Goal: Transaction & Acquisition: Purchase product/service

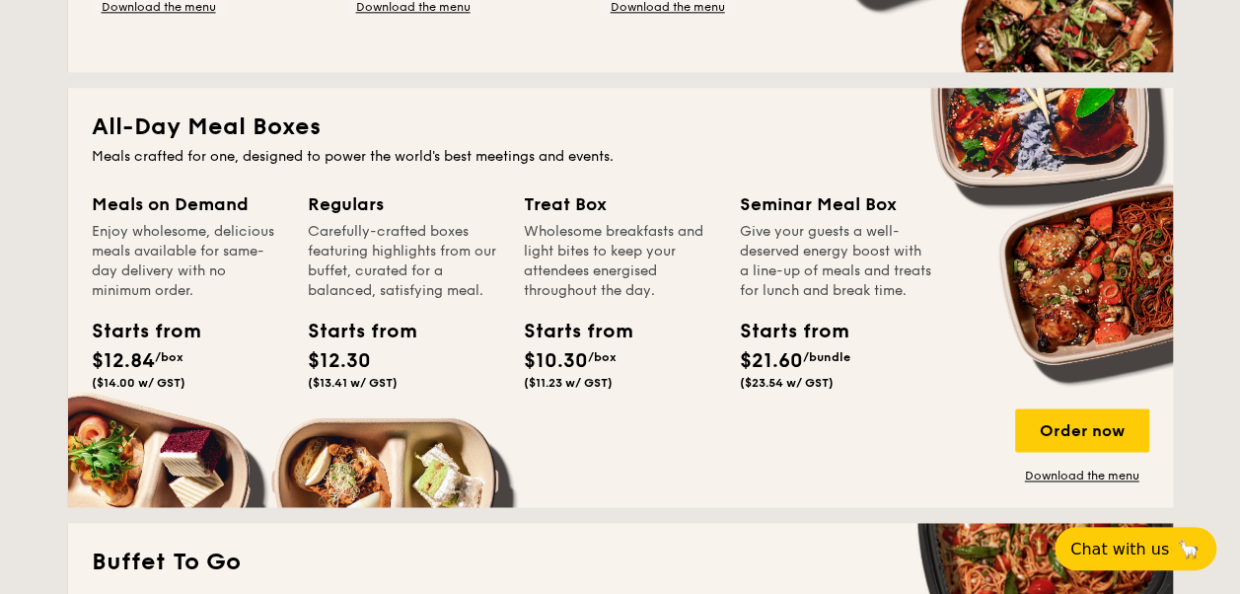
scroll to position [1283, 0]
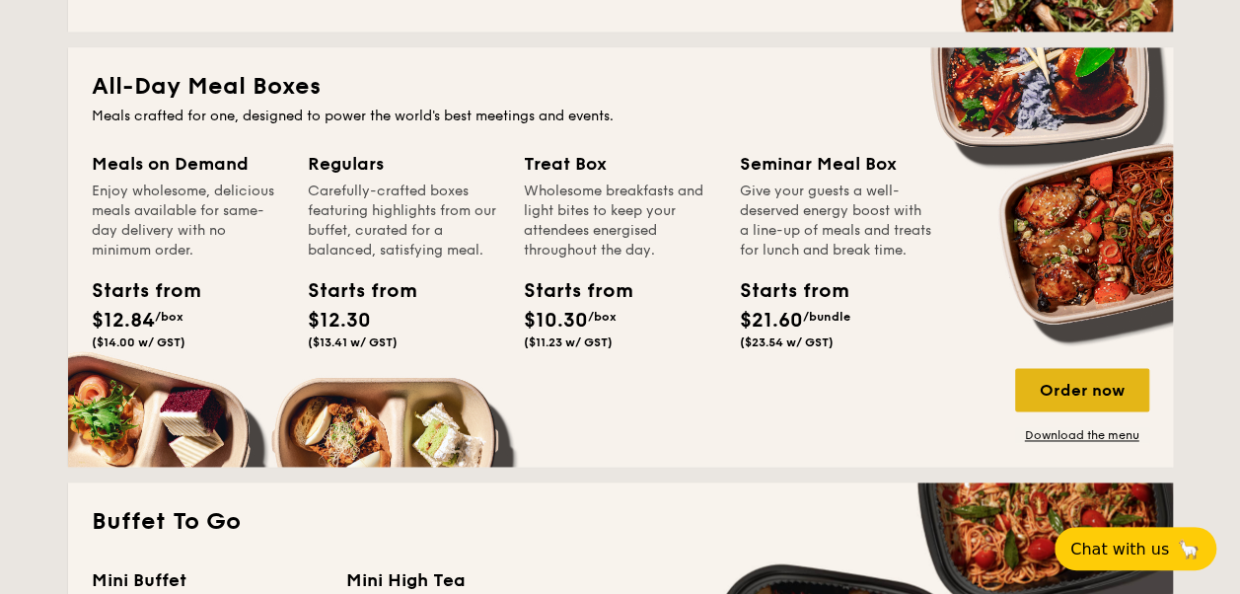
click at [1100, 396] on div "Order now" at bounding box center [1082, 389] width 134 height 43
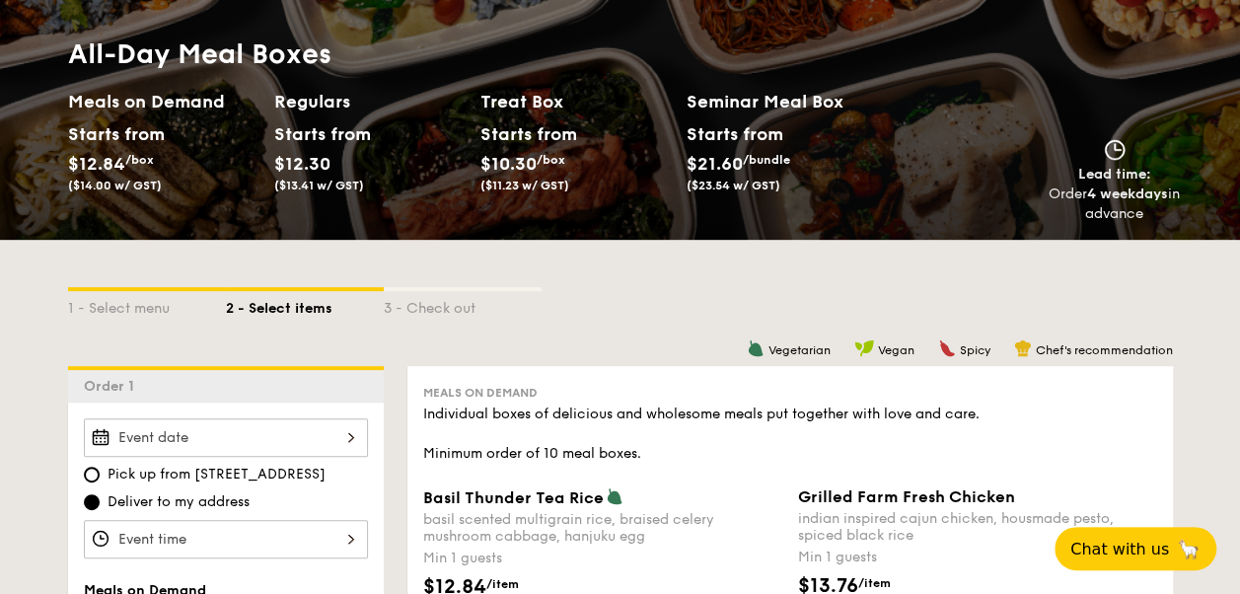
scroll to position [197, 0]
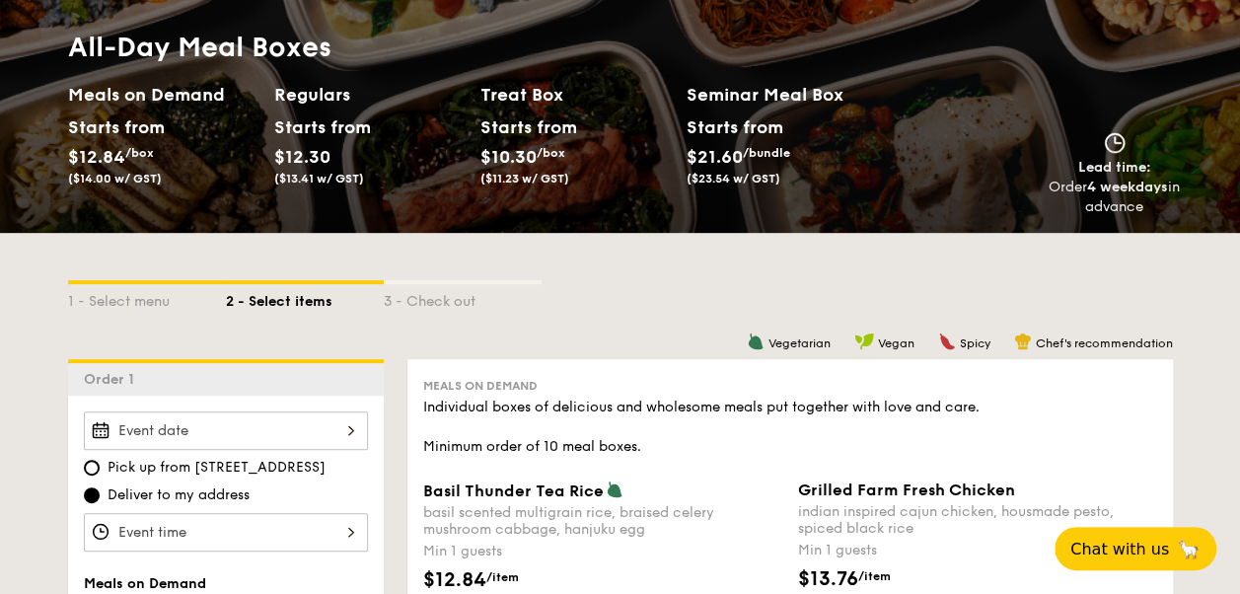
click at [740, 146] on span "$21.60" at bounding box center [715, 157] width 56 height 22
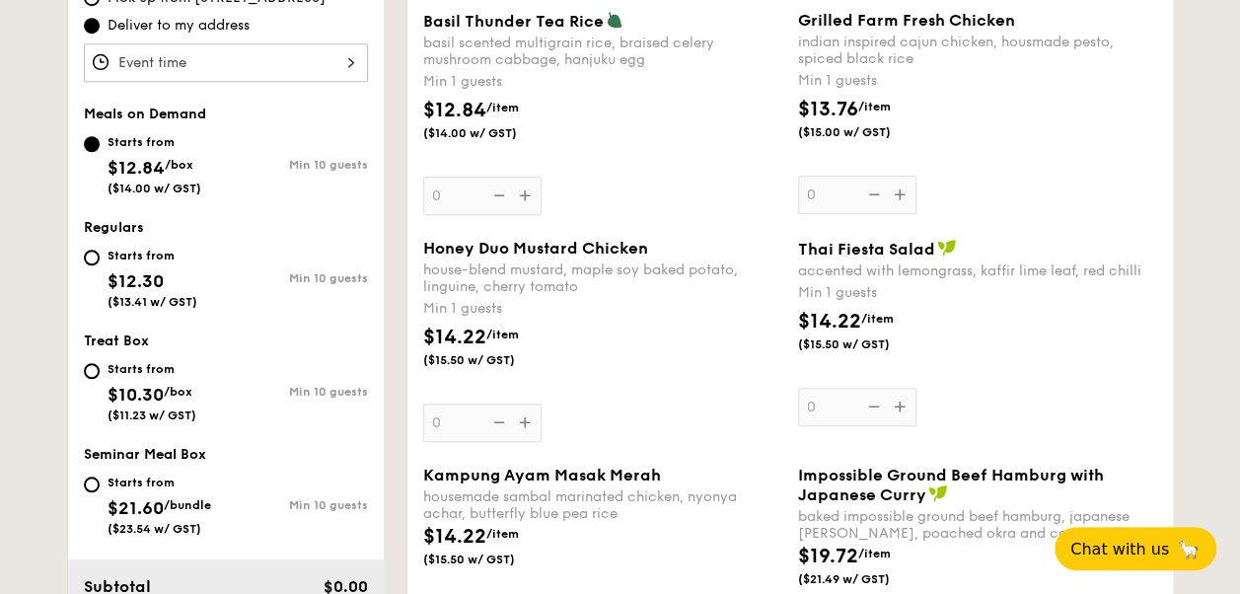
scroll to position [691, 0]
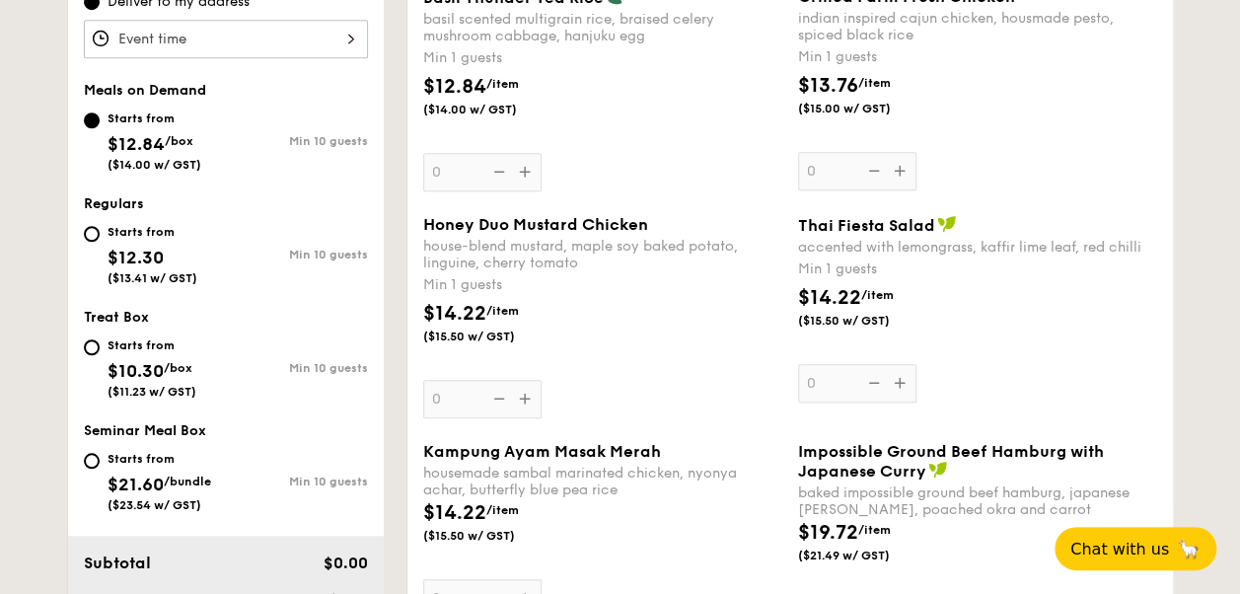
drag, startPoint x: 108, startPoint y: 453, endPoint x: 168, endPoint y: 455, distance: 60.2
click at [108, 454] on div "Starts from" at bounding box center [160, 459] width 104 height 16
click at [100, 454] on input "Starts from $21.60 /bundle ($23.54 w/ GST) Min 10 guests" at bounding box center [92, 461] width 16 height 16
radio input "true"
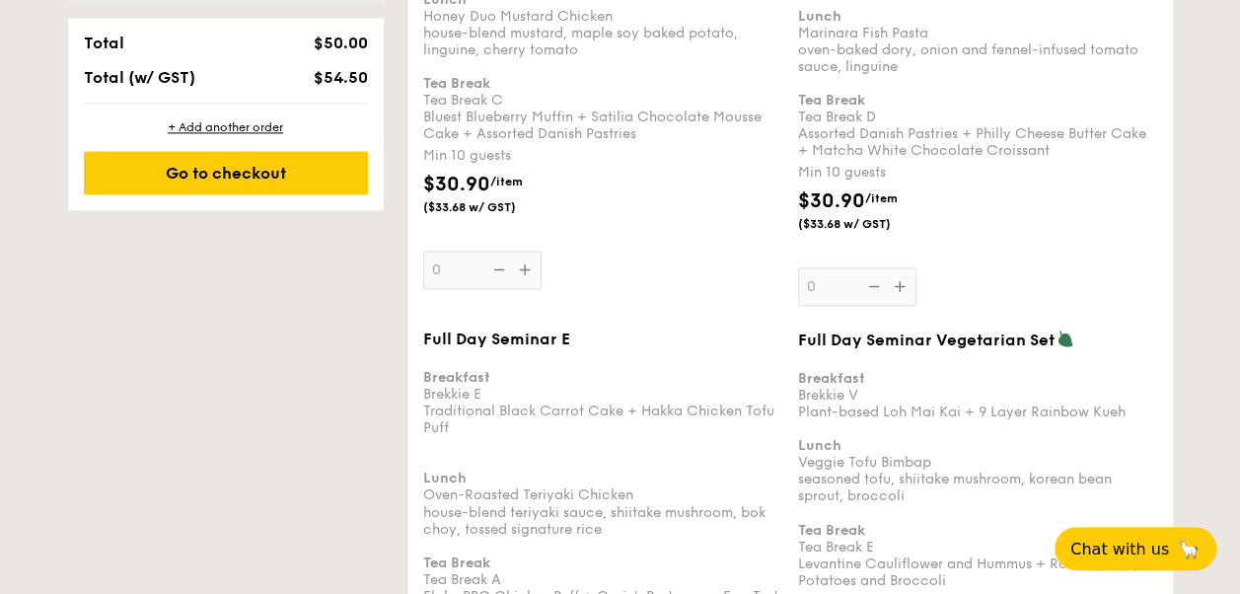
scroll to position [1283, 0]
